Goal: Task Accomplishment & Management: Manage account settings

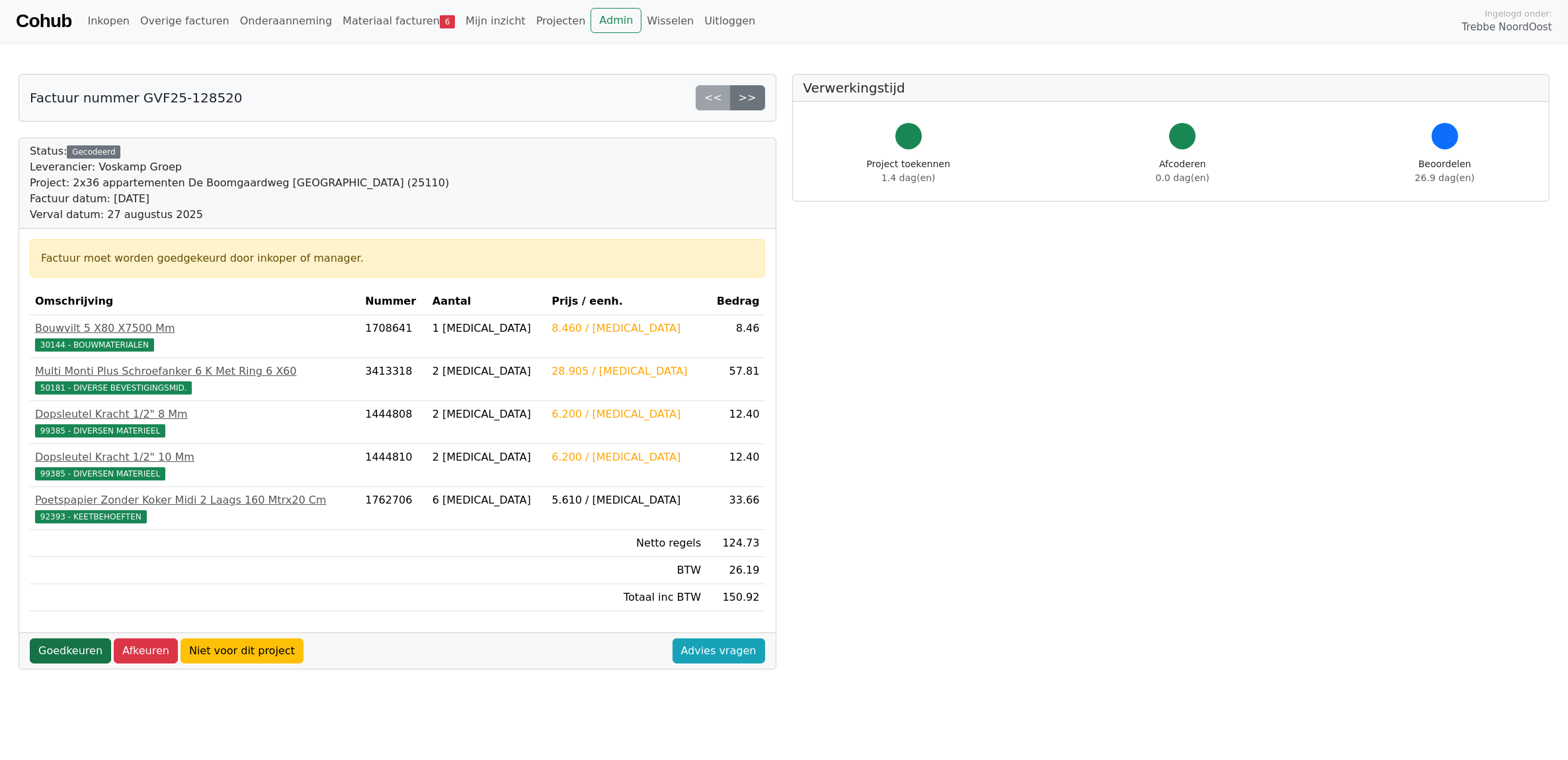
click at [70, 653] on link "Goedkeuren" at bounding box center [70, 651] width 81 height 25
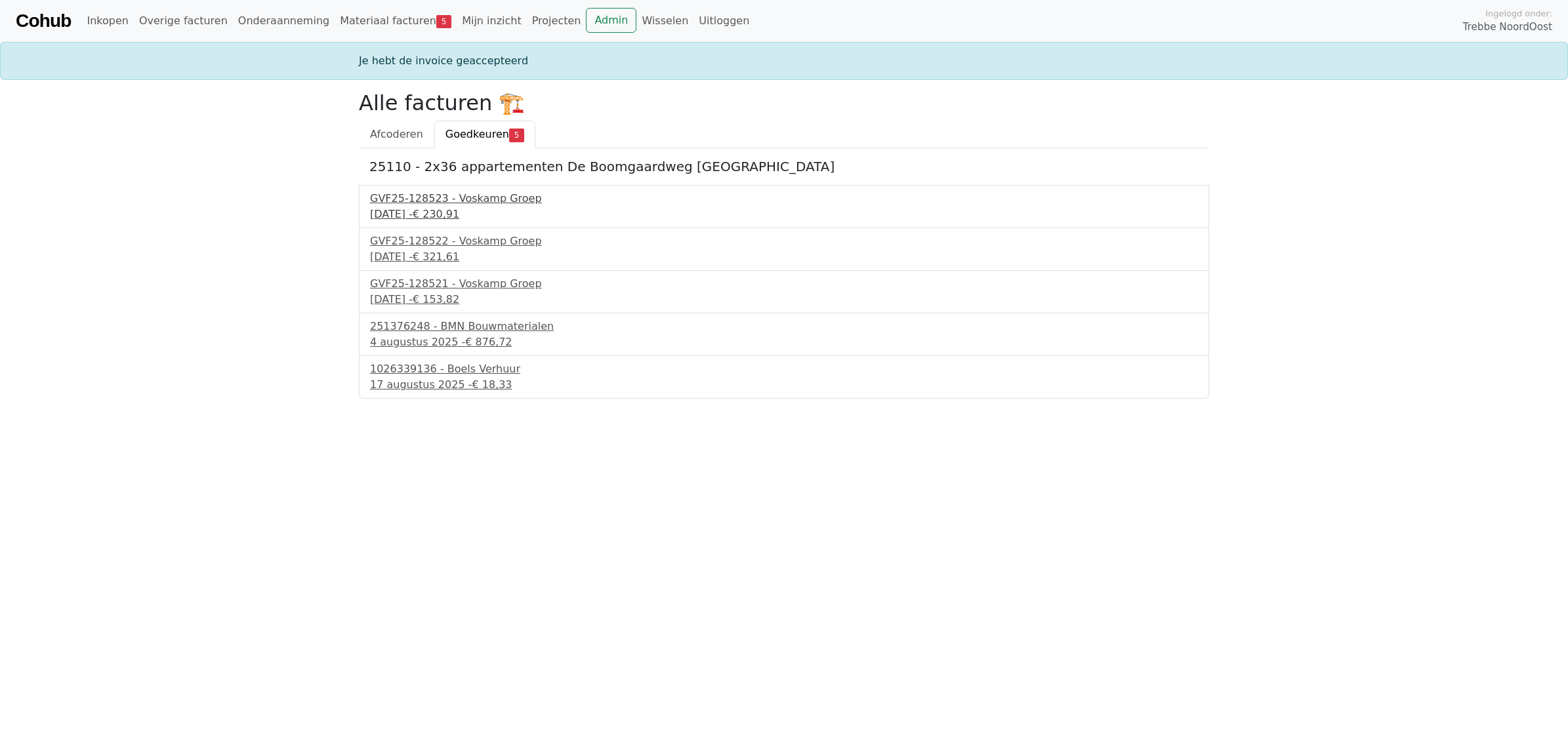
click at [456, 201] on div "GVF25-128523 - Voskamp Groep" at bounding box center [784, 198] width 828 height 16
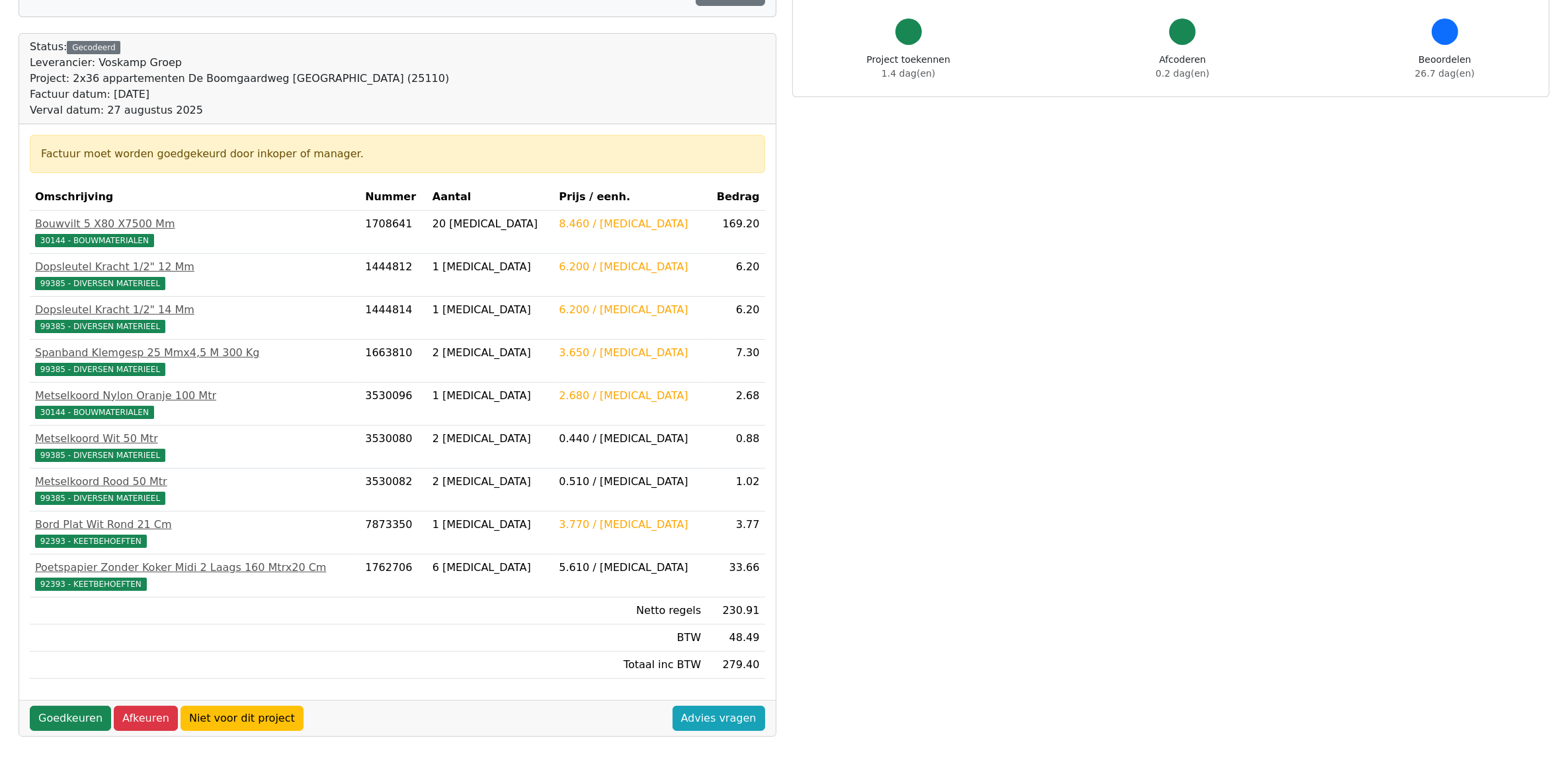
scroll to position [220, 0]
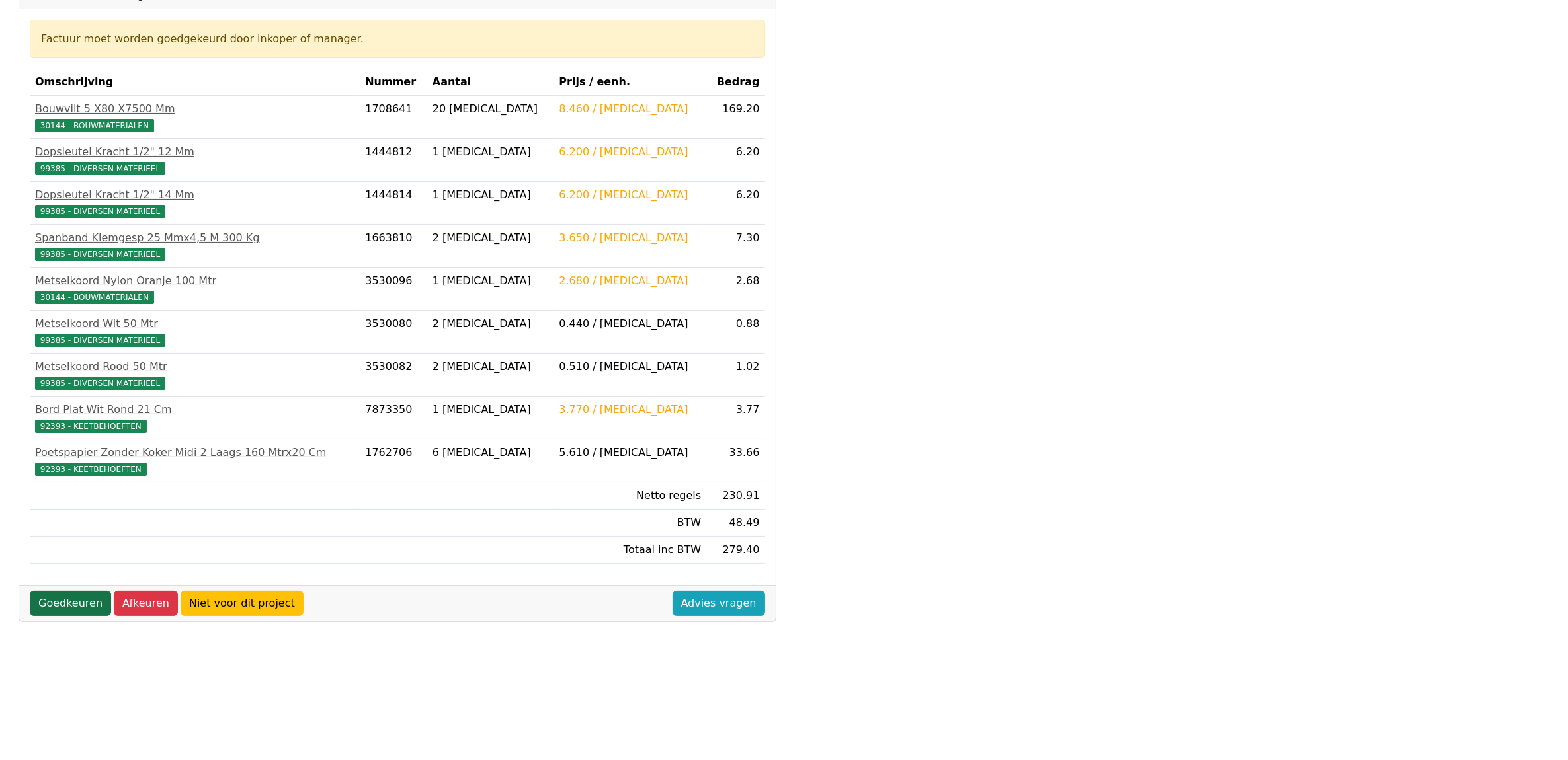
click at [59, 616] on link "Goedkeuren" at bounding box center [70, 604] width 81 height 25
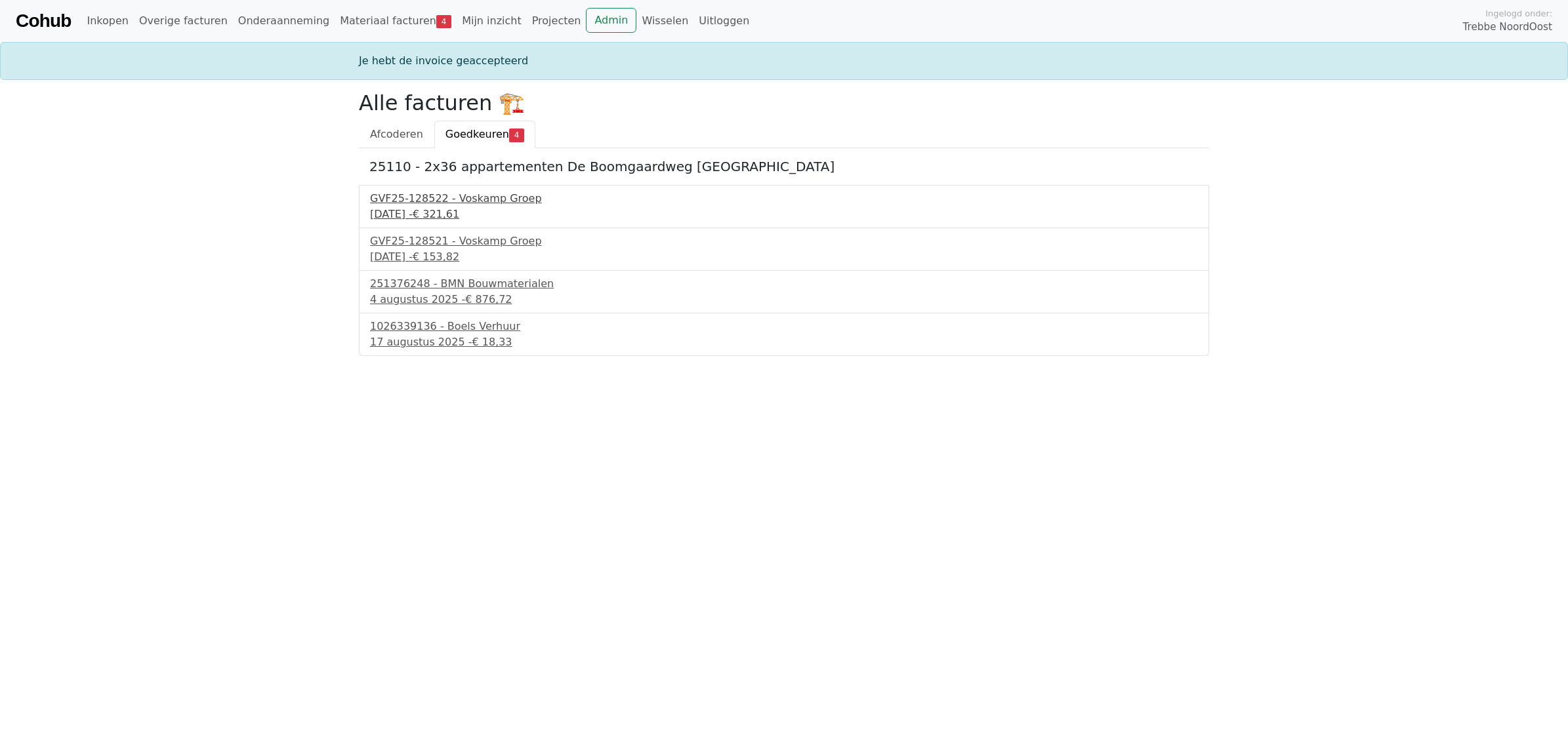
click at [401, 211] on div "28 juli 2025 - € 321,61" at bounding box center [784, 215] width 828 height 16
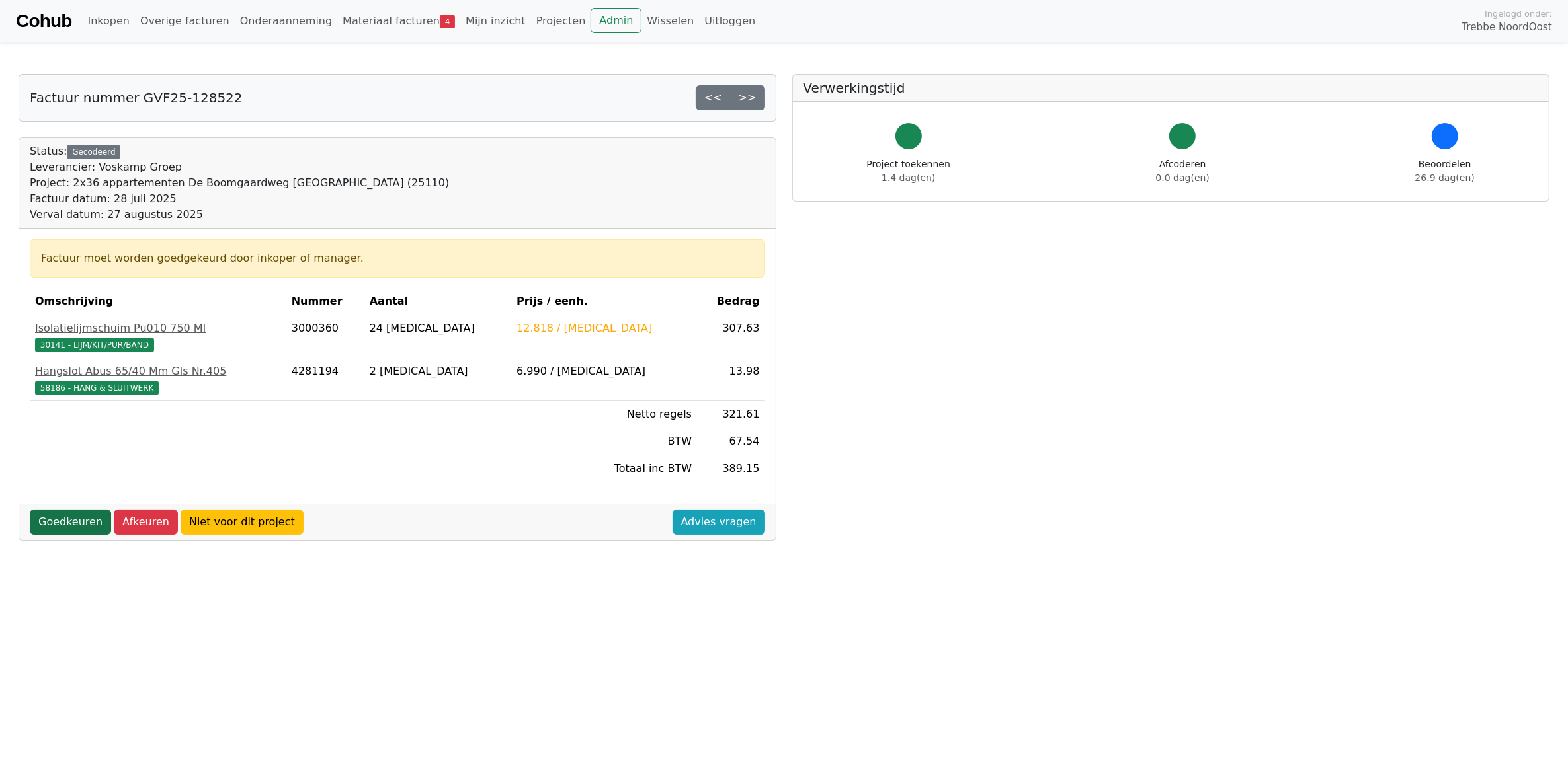
click at [61, 526] on link "Goedkeuren" at bounding box center [70, 522] width 81 height 25
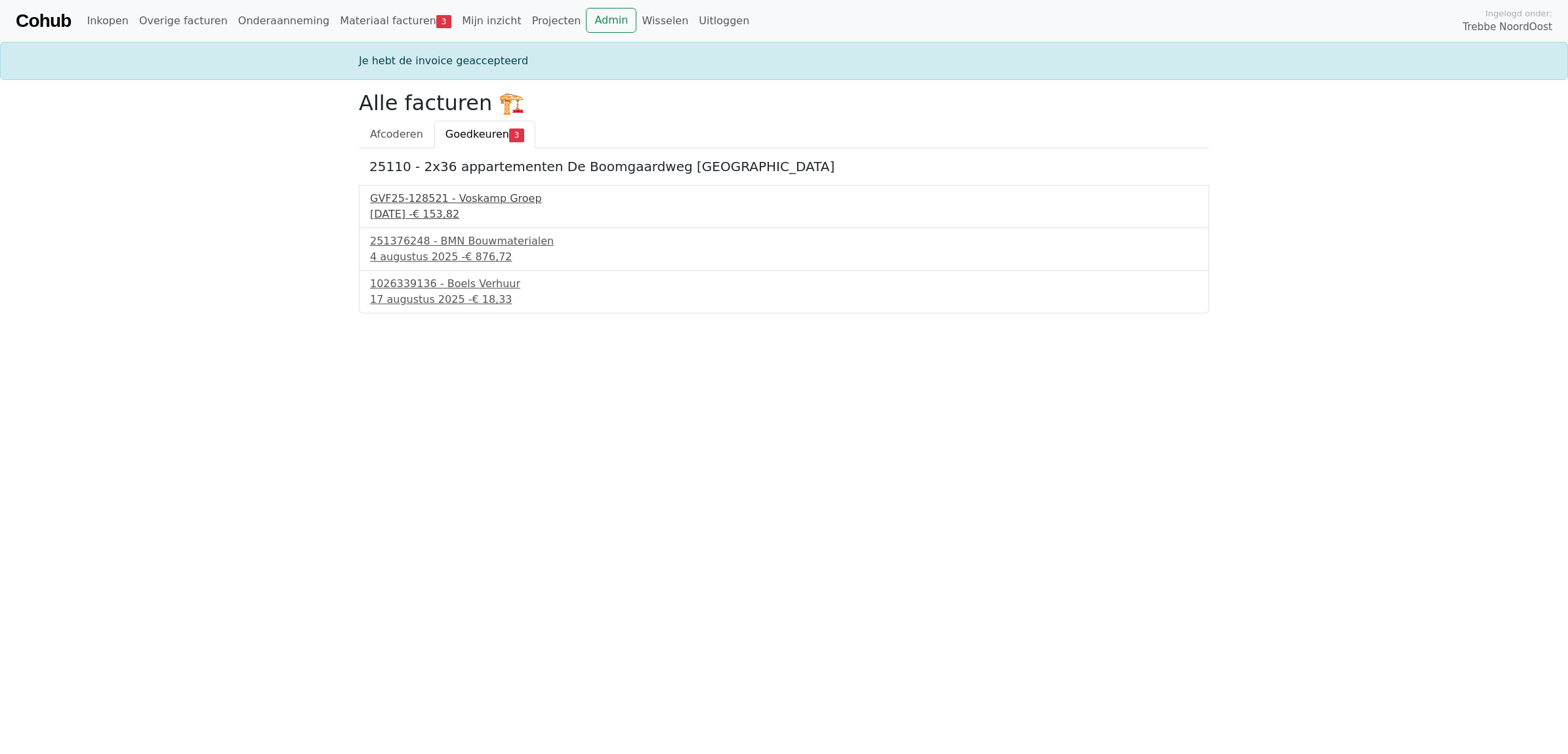
click at [422, 207] on div "GVF25-128521 - Voskamp Groep" at bounding box center [784, 198] width 828 height 16
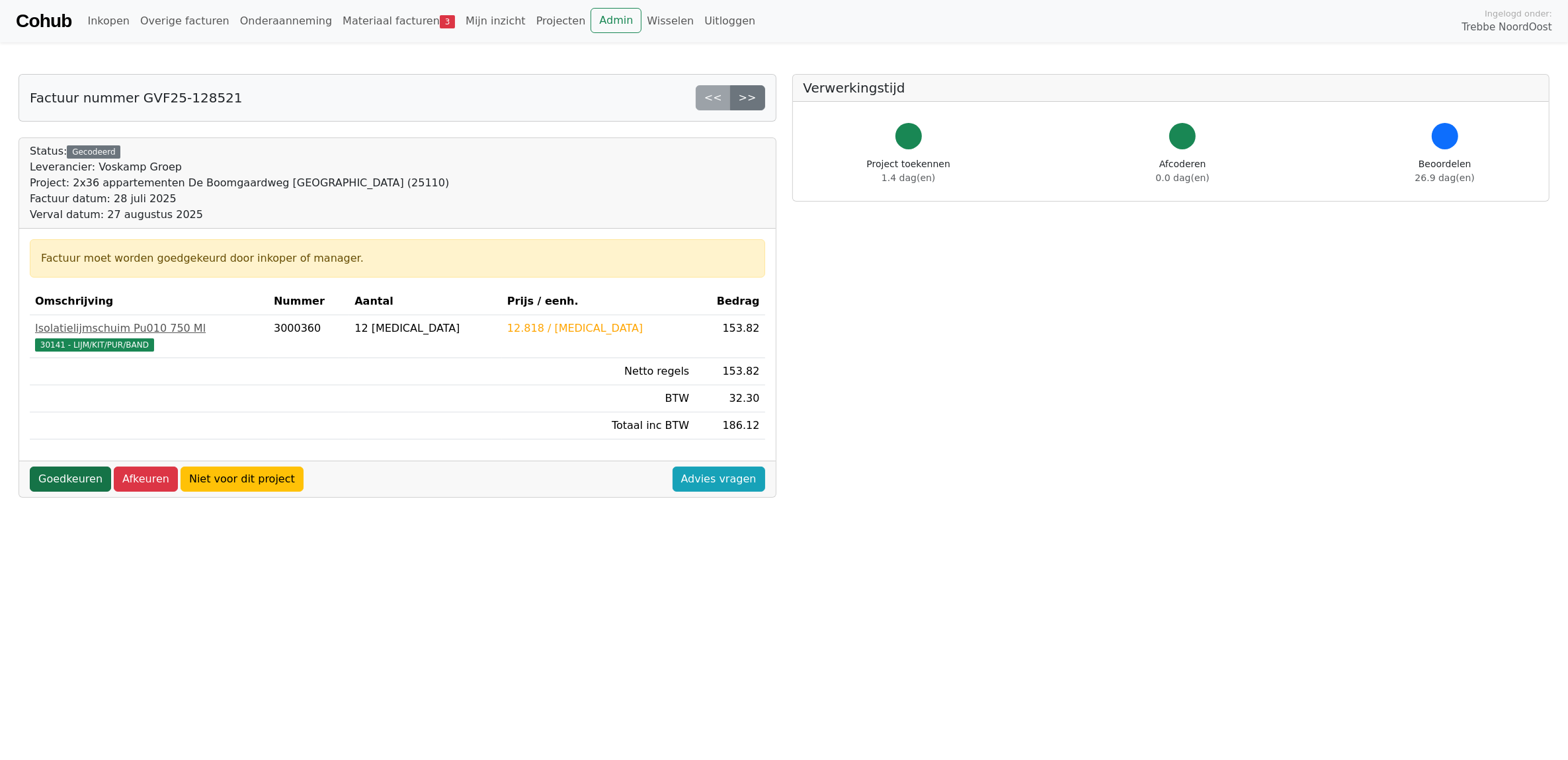
click at [63, 479] on link "Goedkeuren" at bounding box center [70, 479] width 81 height 25
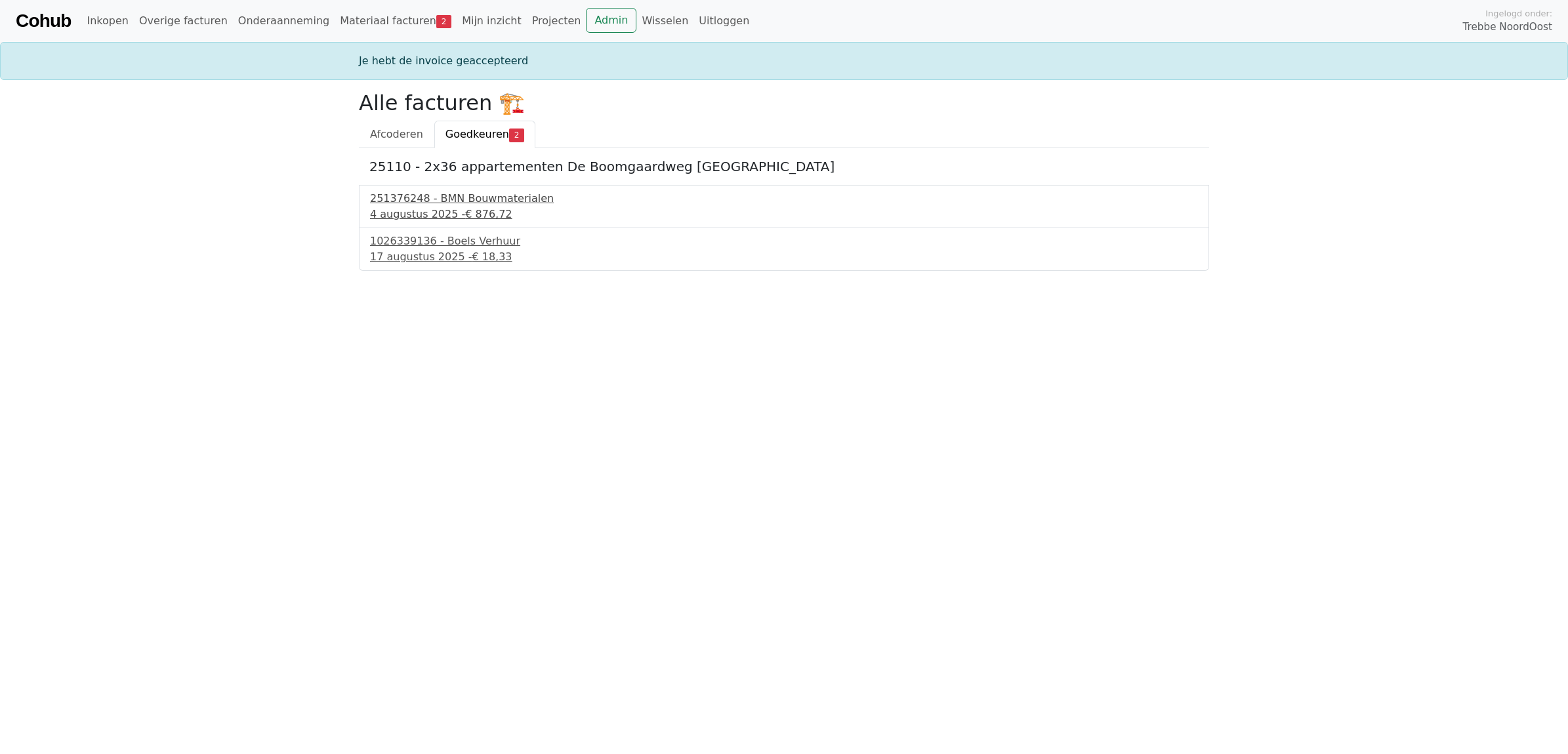
click at [447, 205] on div "251376248 - BMN Bouwmaterialen" at bounding box center [784, 198] width 828 height 16
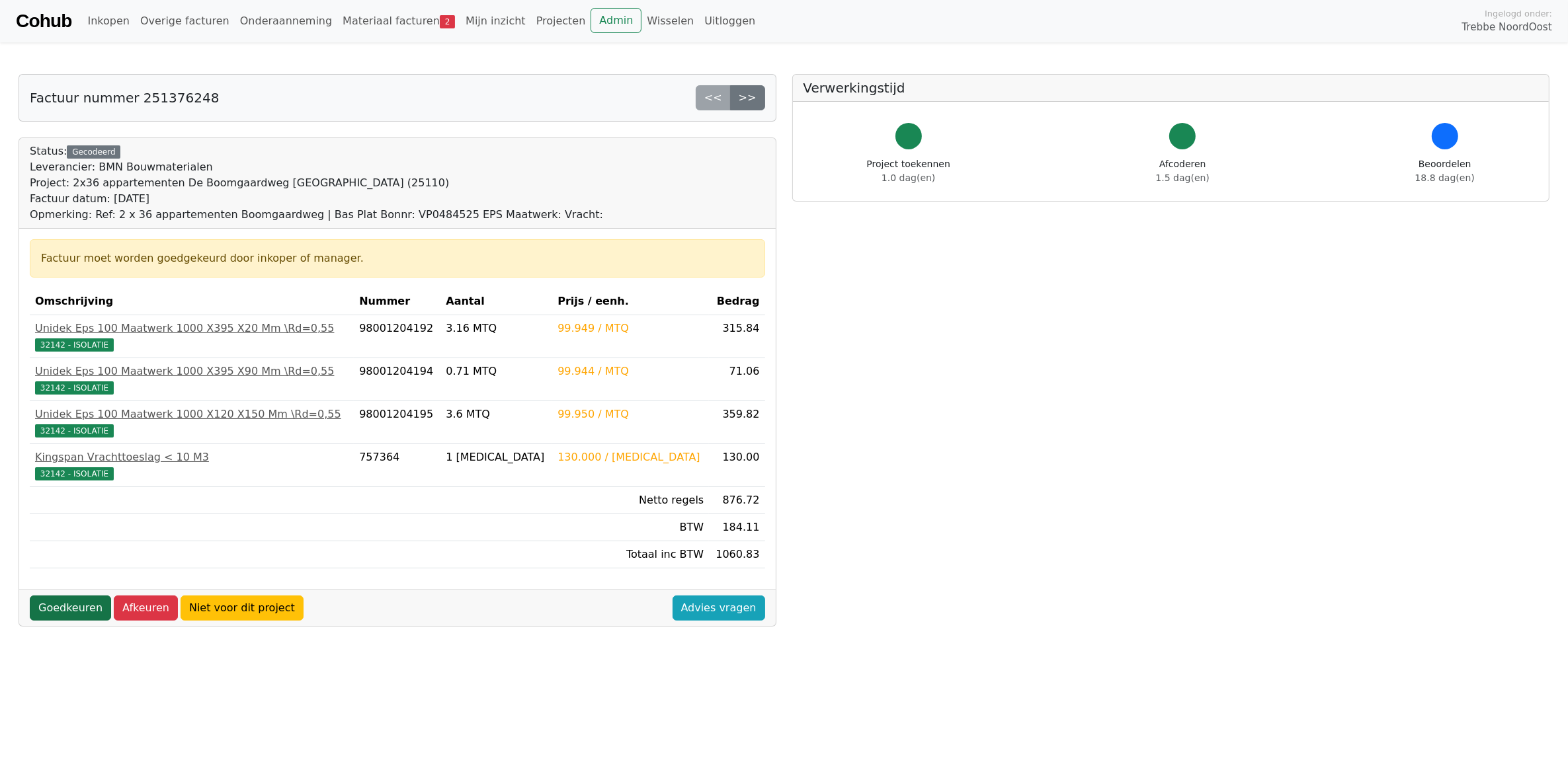
click at [86, 619] on link "Goedkeuren" at bounding box center [70, 608] width 81 height 25
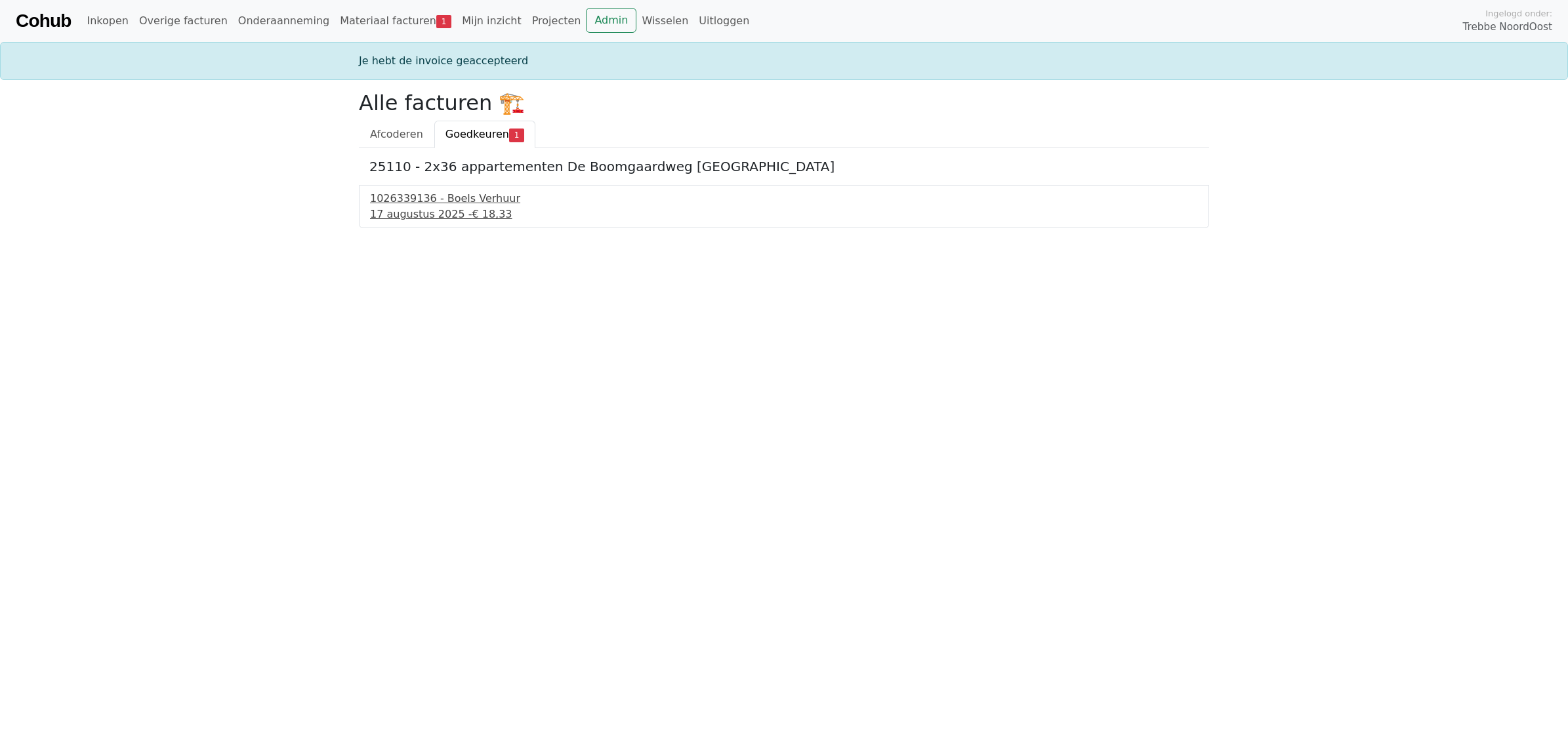
click at [463, 207] on div "1026339136 - Boels Verhuur" at bounding box center [784, 198] width 828 height 16
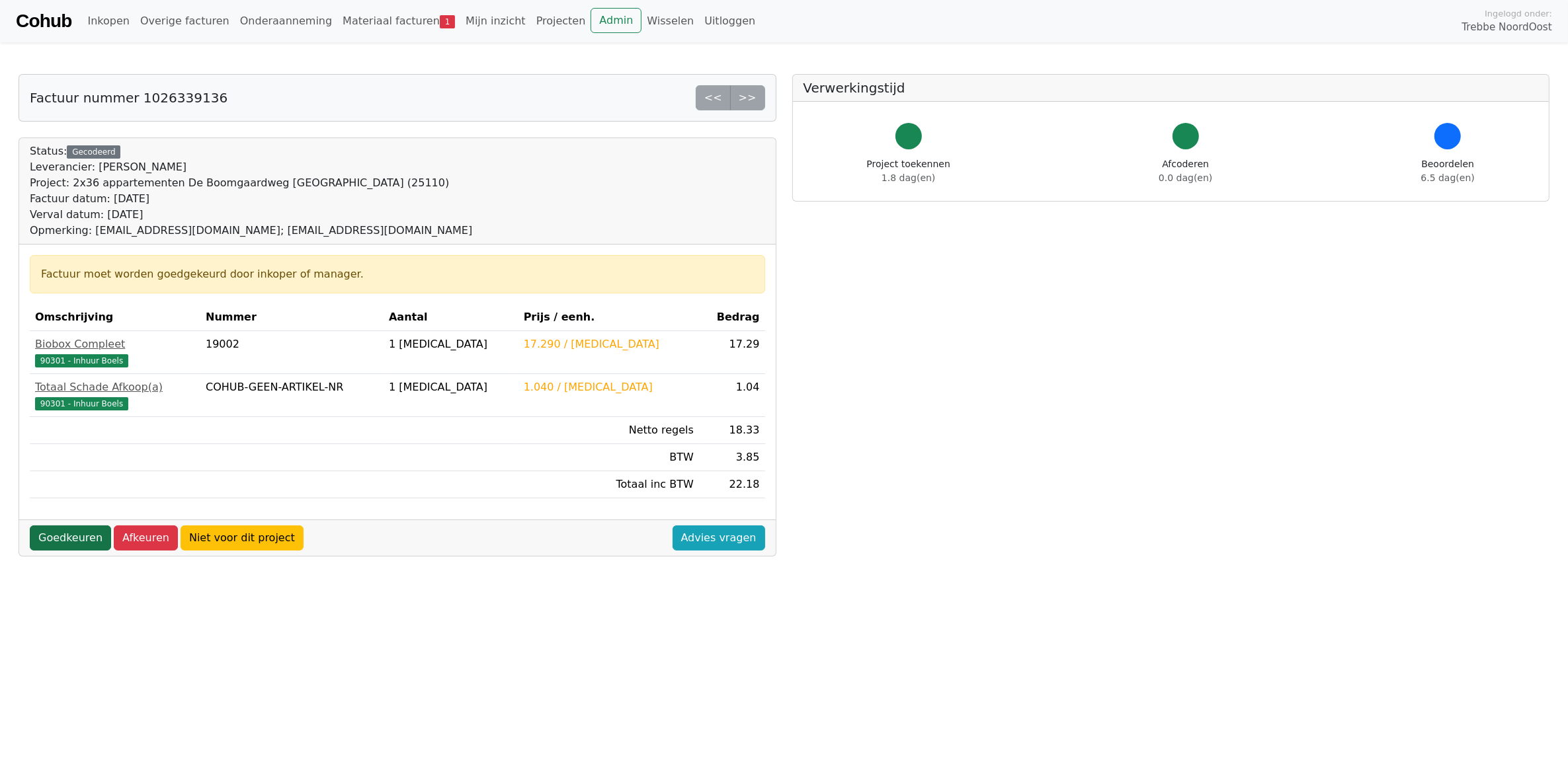
click at [70, 537] on link "Goedkeuren" at bounding box center [70, 538] width 81 height 25
